Goal: Task Accomplishment & Management: Manage account settings

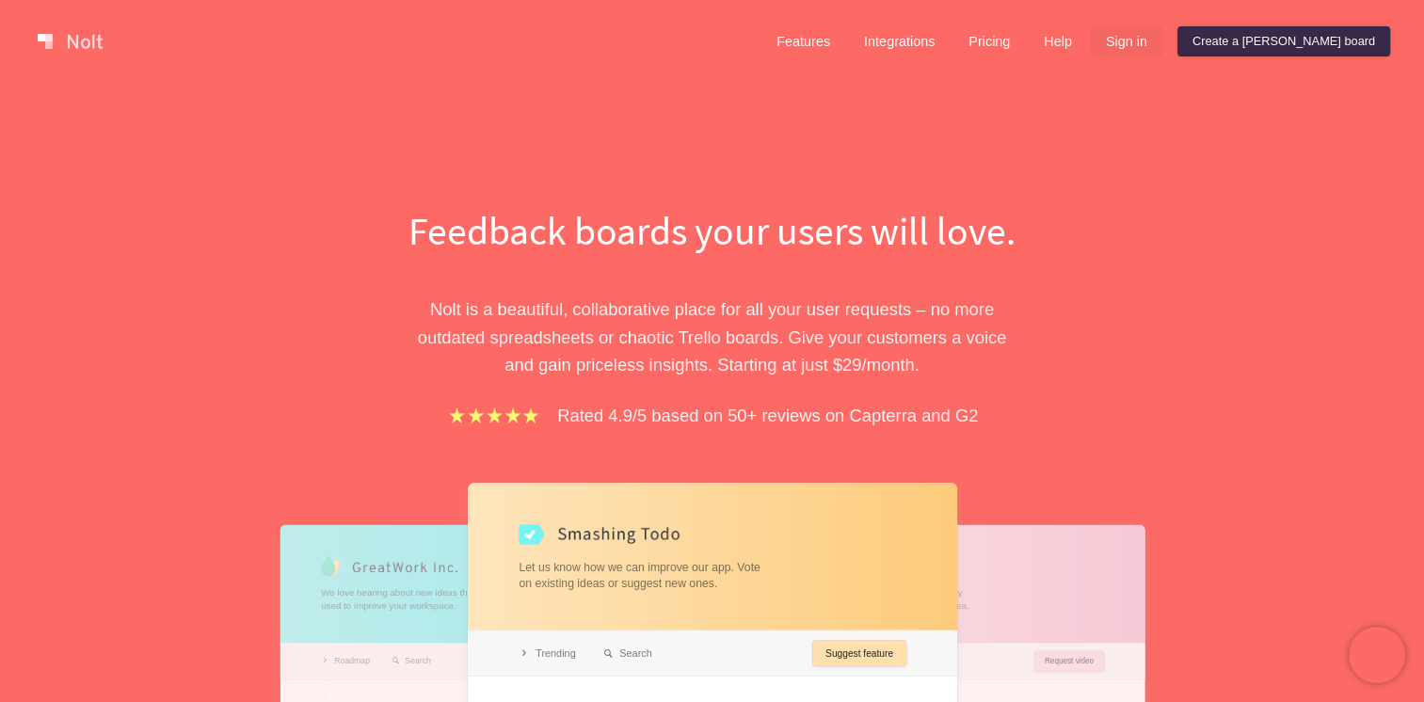
click at [1162, 44] on link "Sign in" at bounding box center [1127, 41] width 72 height 30
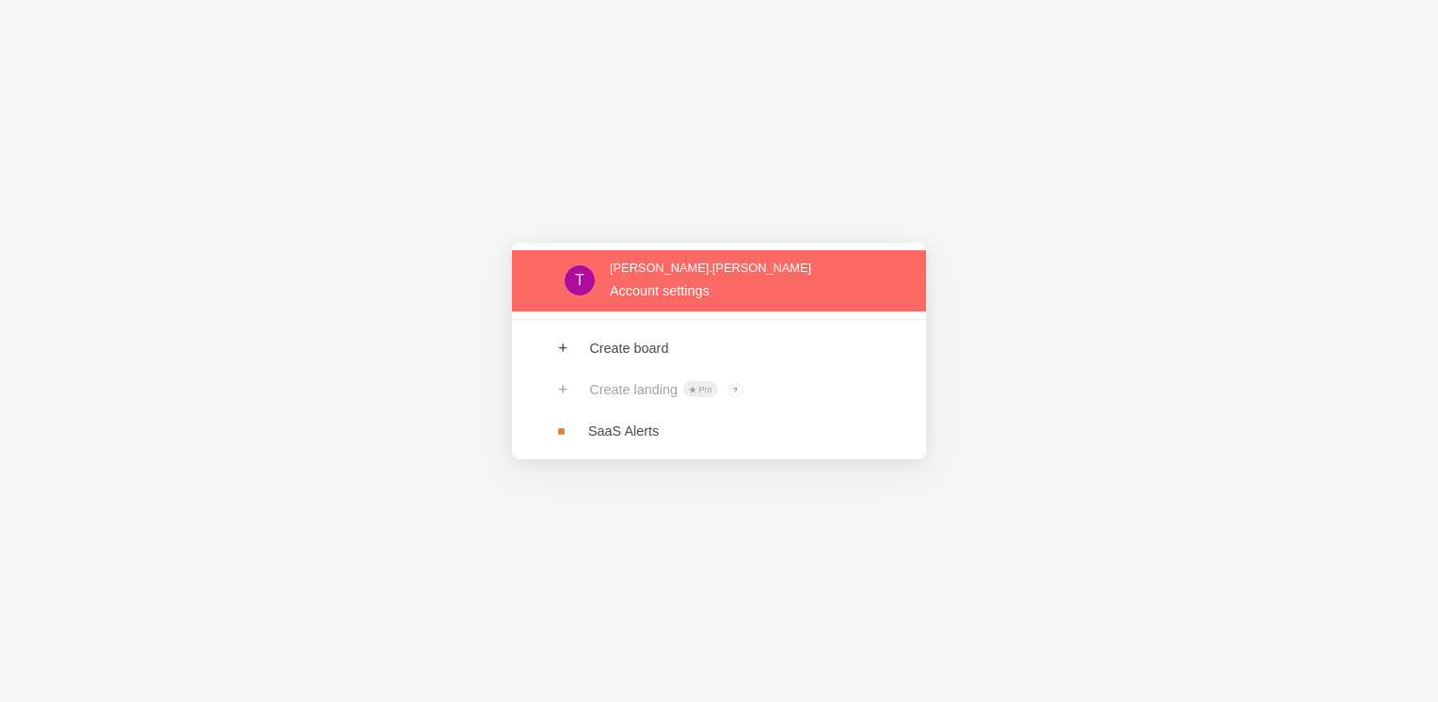
click at [634, 285] on link at bounding box center [719, 280] width 414 height 61
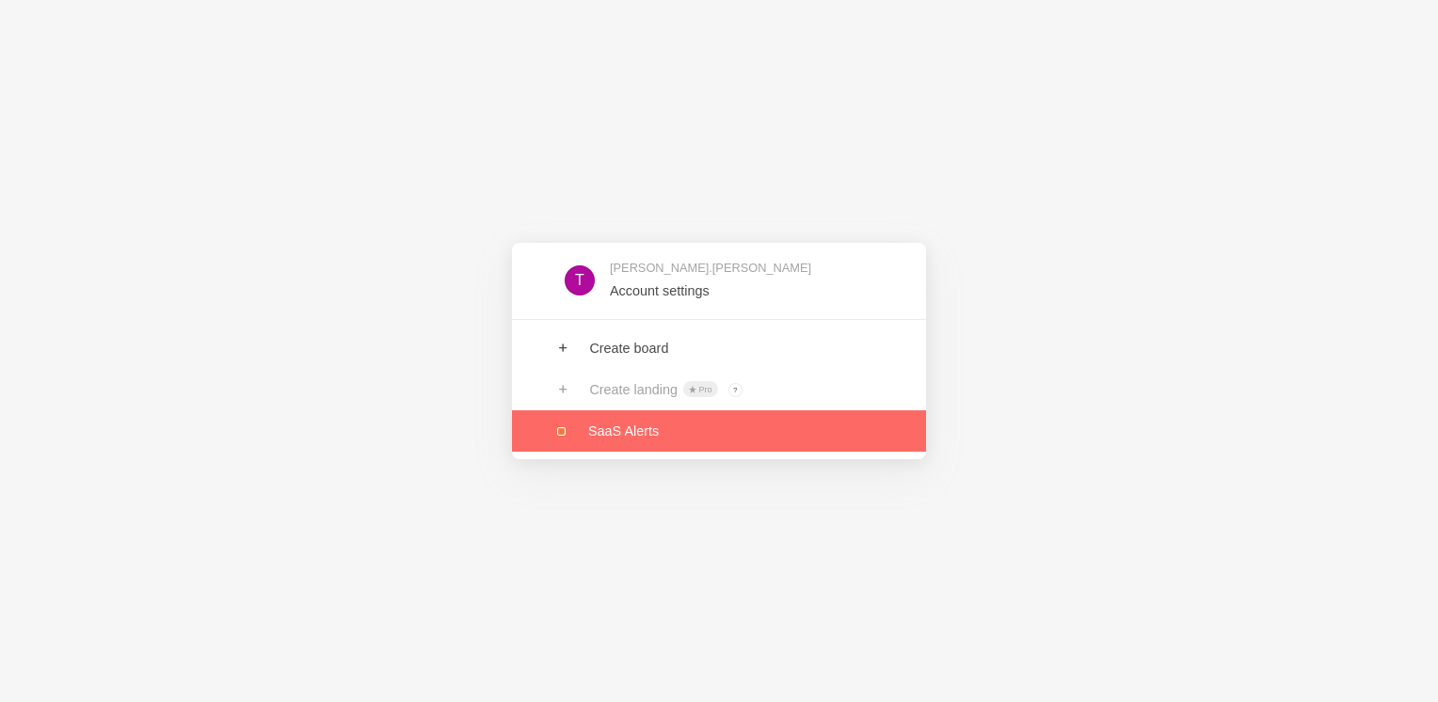
click at [655, 440] on link at bounding box center [719, 430] width 414 height 41
